Goal: Task Accomplishment & Management: Manage account settings

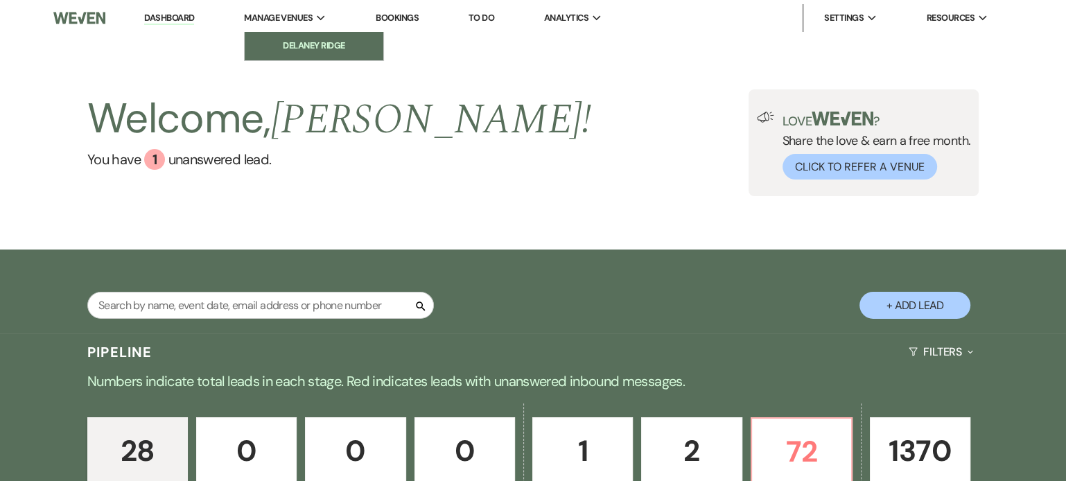
click at [319, 46] on li "Delaney Ridge" at bounding box center [314, 46] width 125 height 14
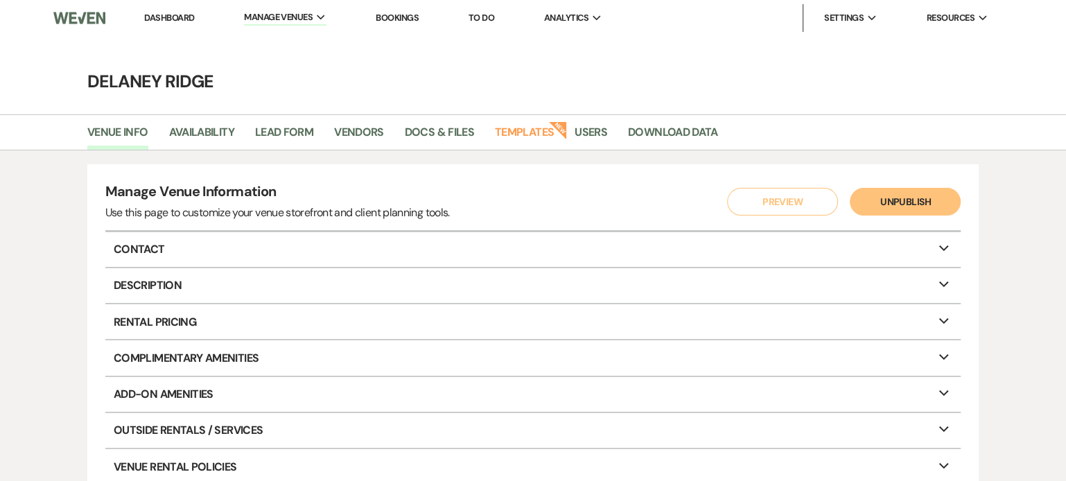
click at [361, 113] on main "Delaney Ridge Venue Info Availability Lead Form Vendors Docs & Files Templates …" at bounding box center [533, 357] width 1066 height 643
click at [361, 128] on link "Vendors" at bounding box center [359, 136] width 50 height 26
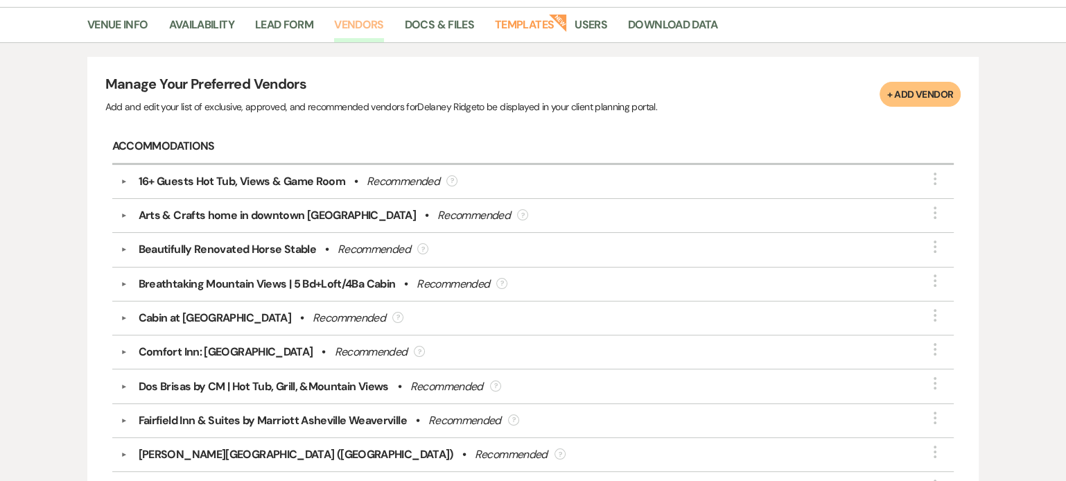
scroll to position [7, 0]
